Goal: Transaction & Acquisition: Book appointment/travel/reservation

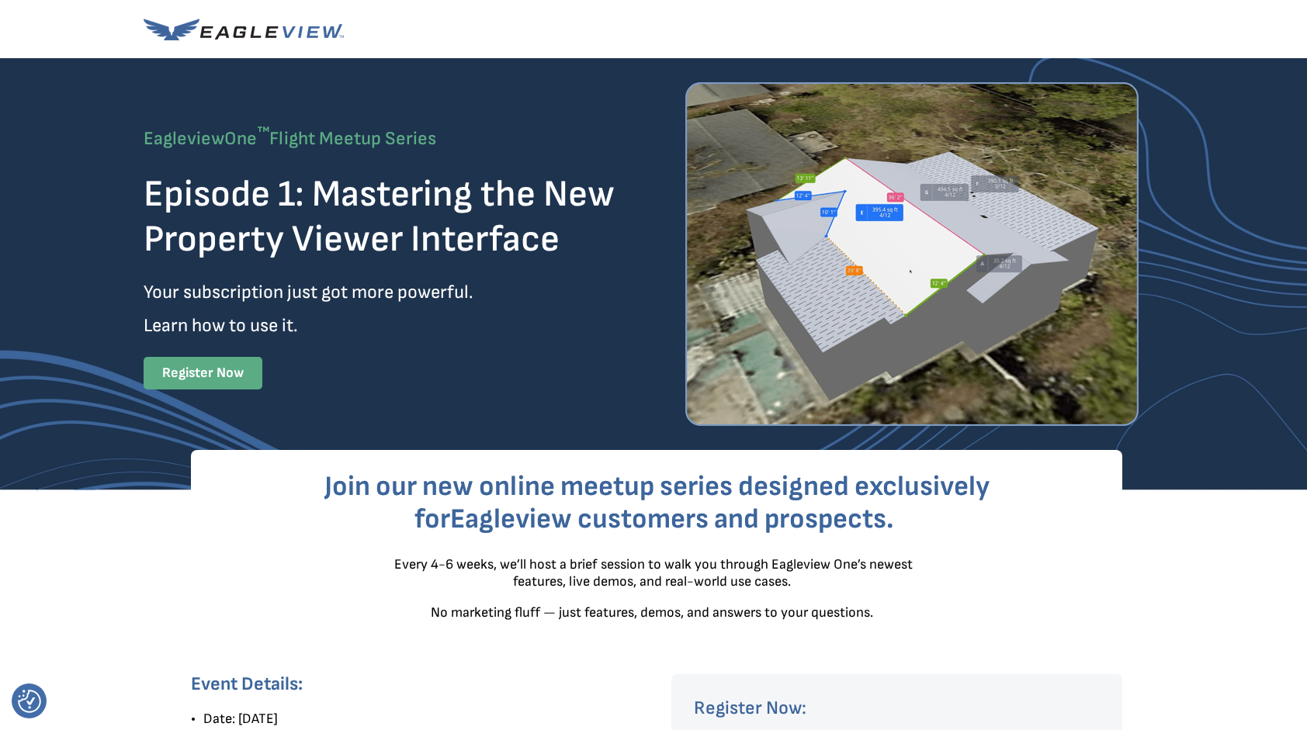
select select "Construction"
select select "[GEOGRAPHIC_DATA]"
select select "[US_STATE]"
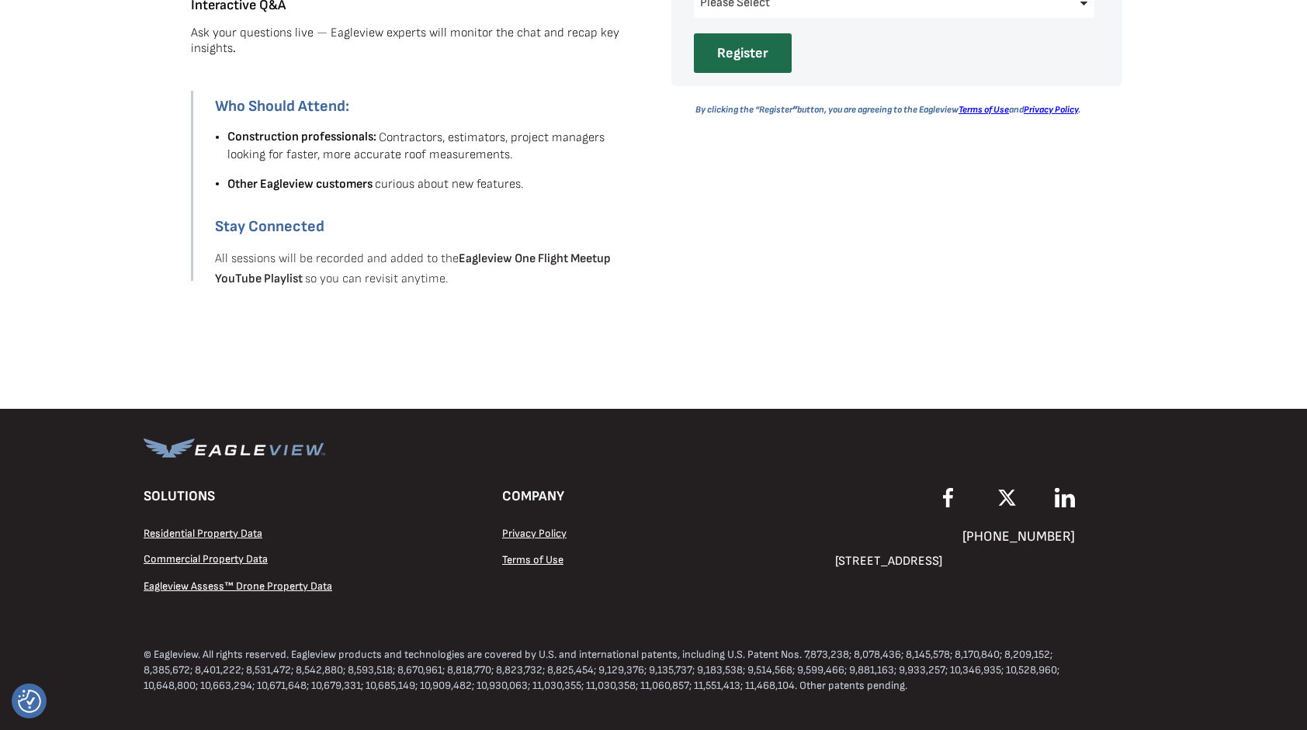
click at [242, 584] on span "Eagleview Assess™ Drone Property Data" at bounding box center [238, 586] width 189 height 13
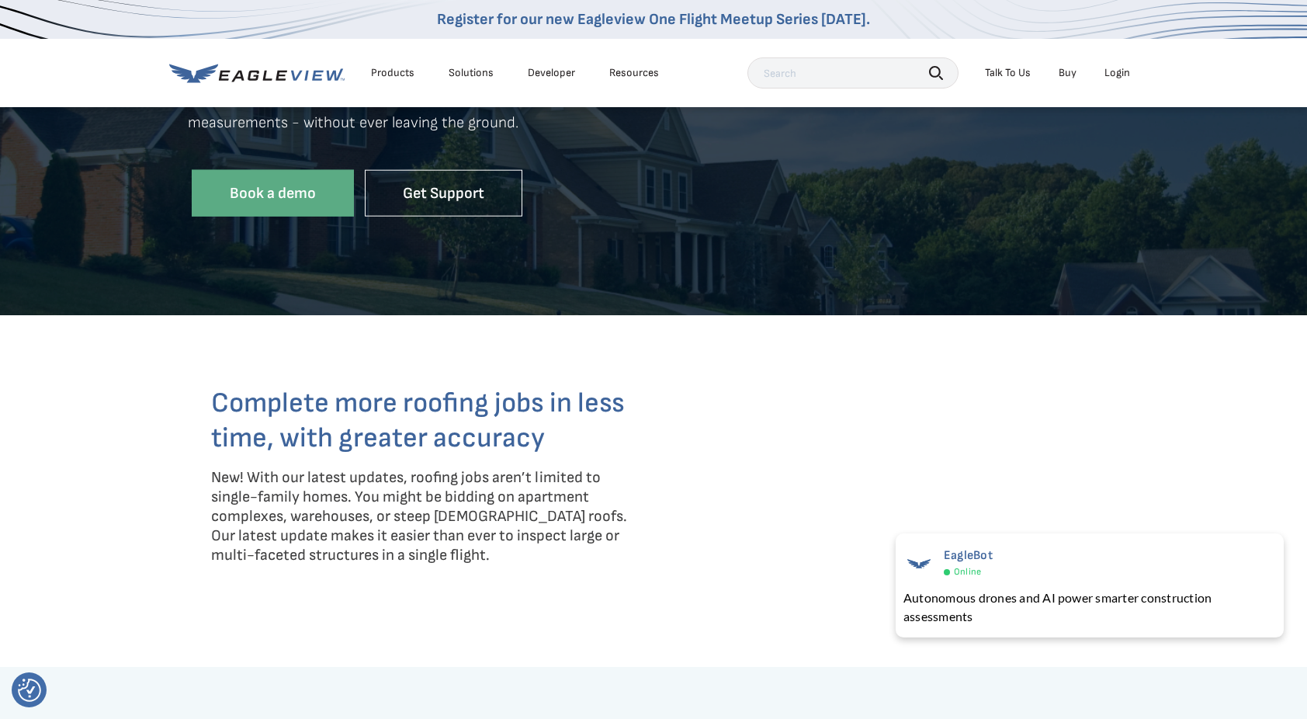
scroll to position [282, 2]
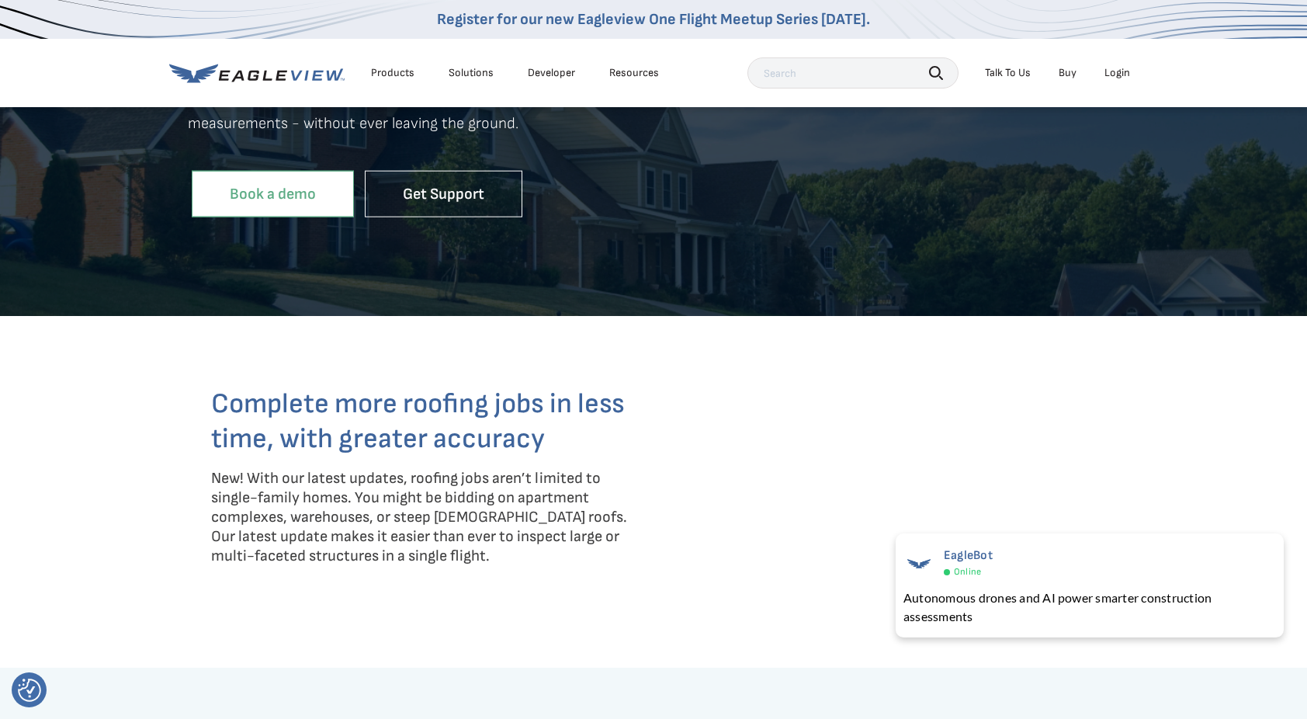
click at [280, 195] on link "Book a demo" at bounding box center [273, 193] width 162 height 47
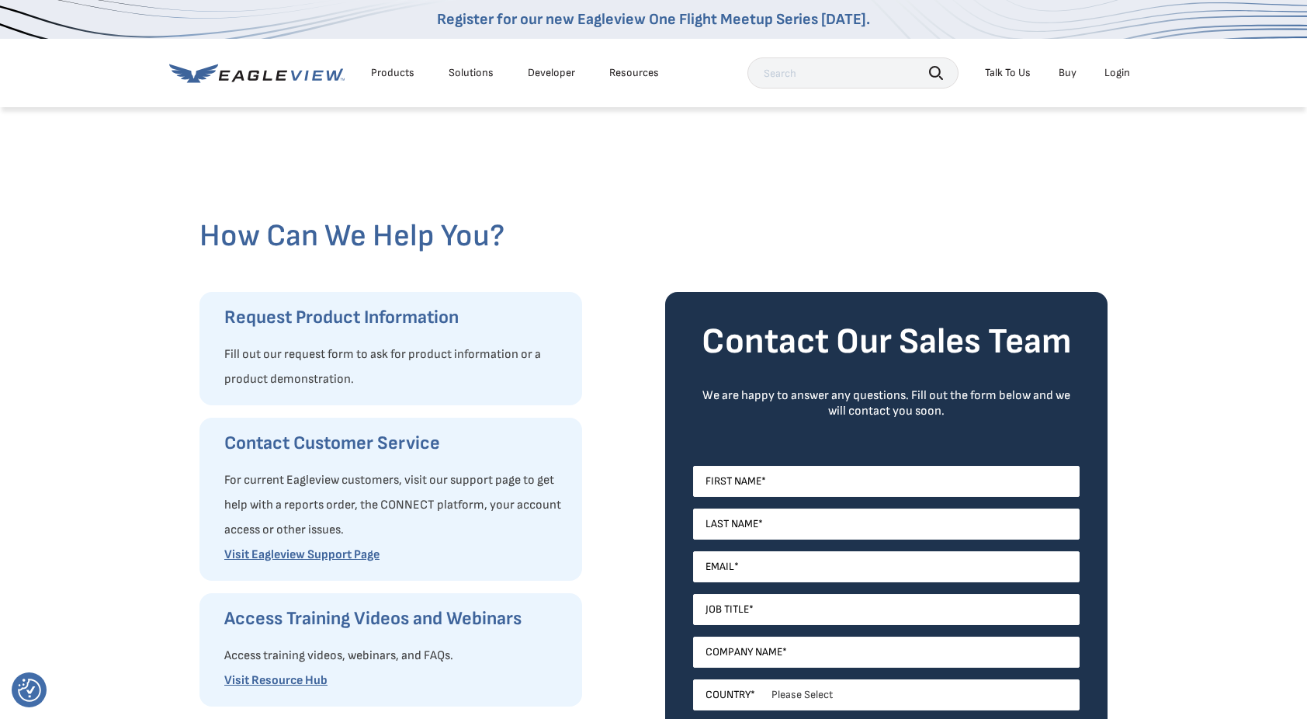
click at [168, 391] on div "How Can We Help You? Request Product Information Fill out our request form to a…" at bounding box center [653, 559] width 1307 height 906
